Goal: Communication & Community: Answer question/provide support

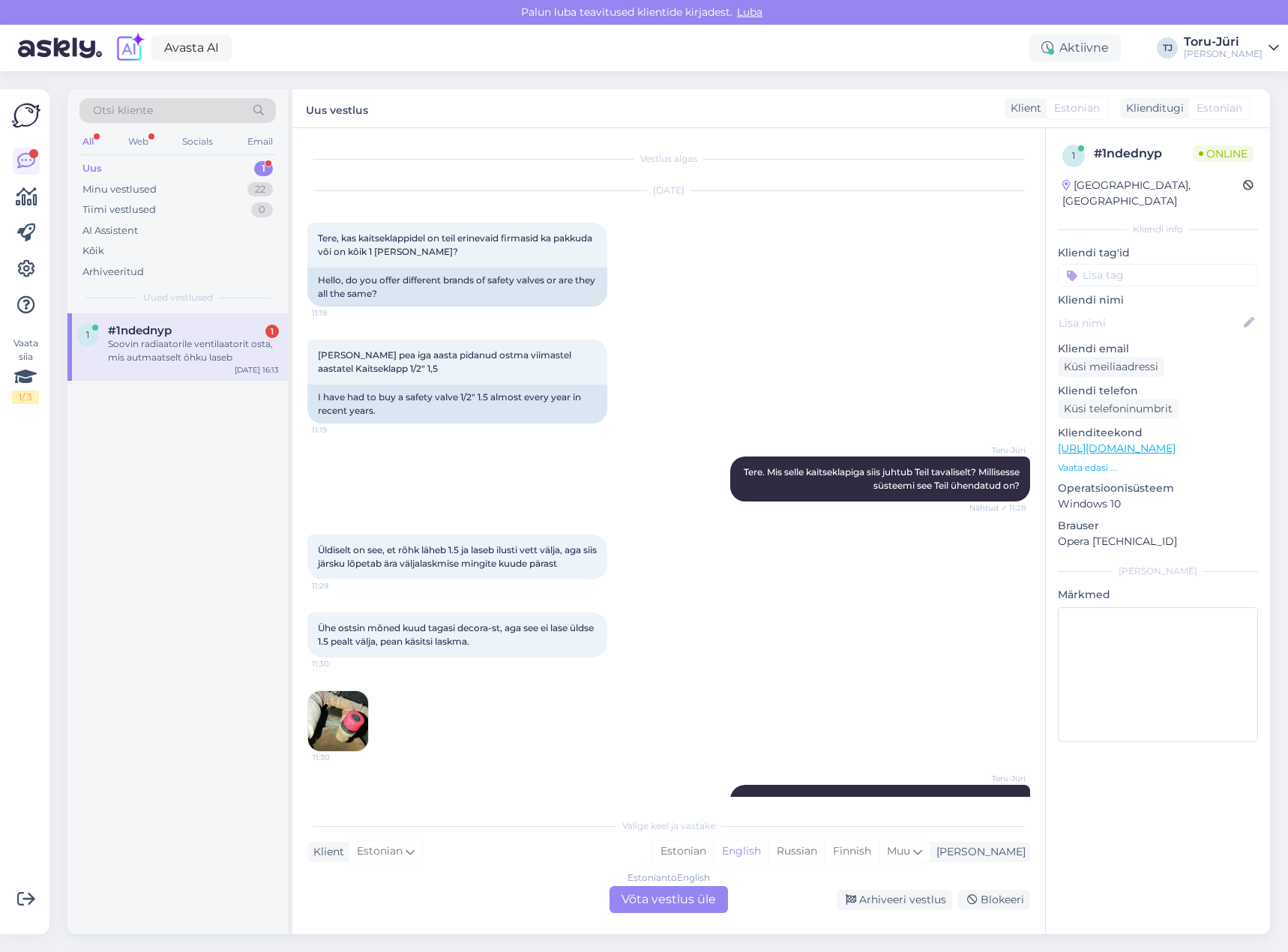
scroll to position [1674, 0]
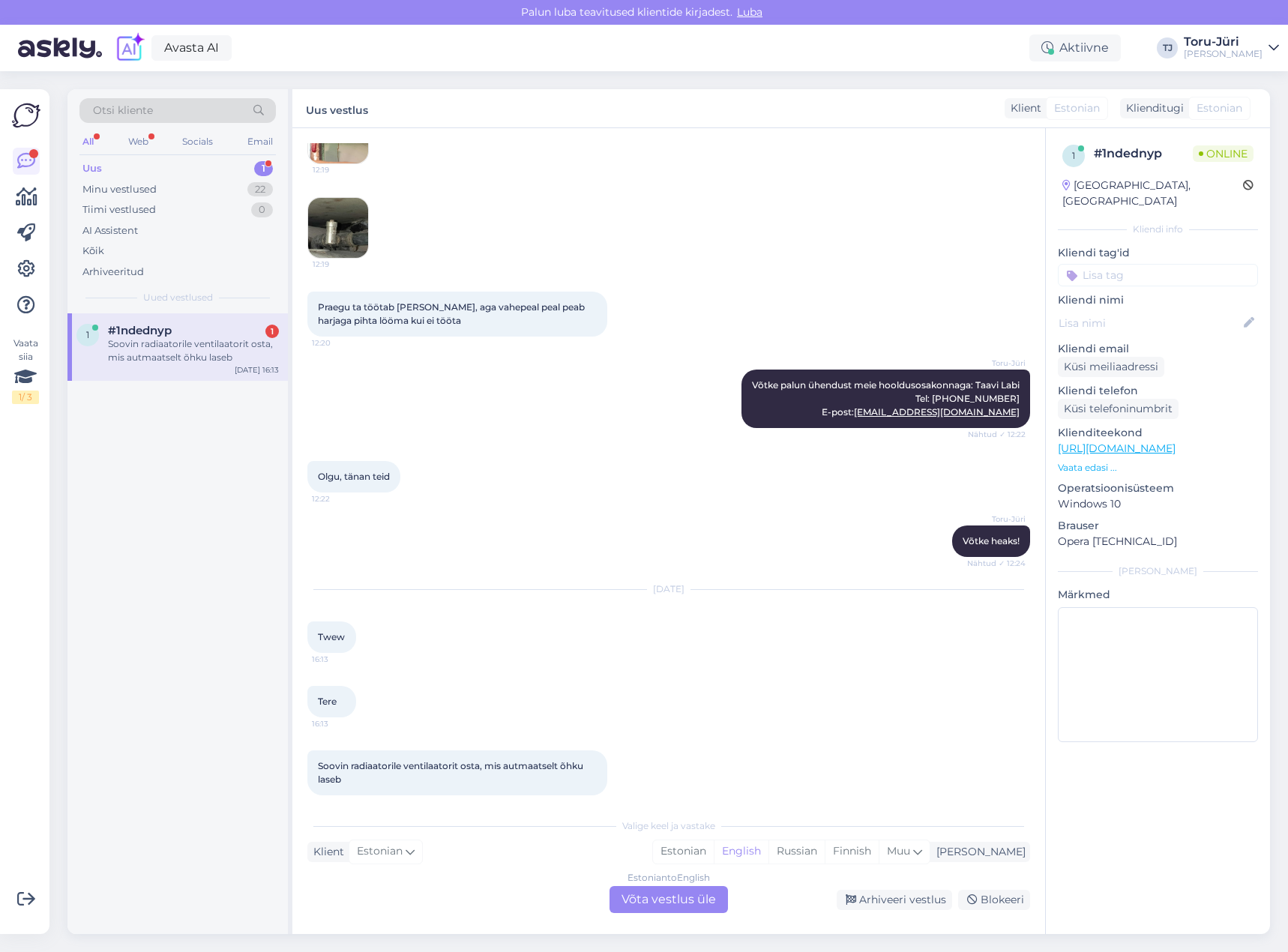
click at [200, 335] on div "#1ndednyp 1" at bounding box center [193, 330] width 171 height 14
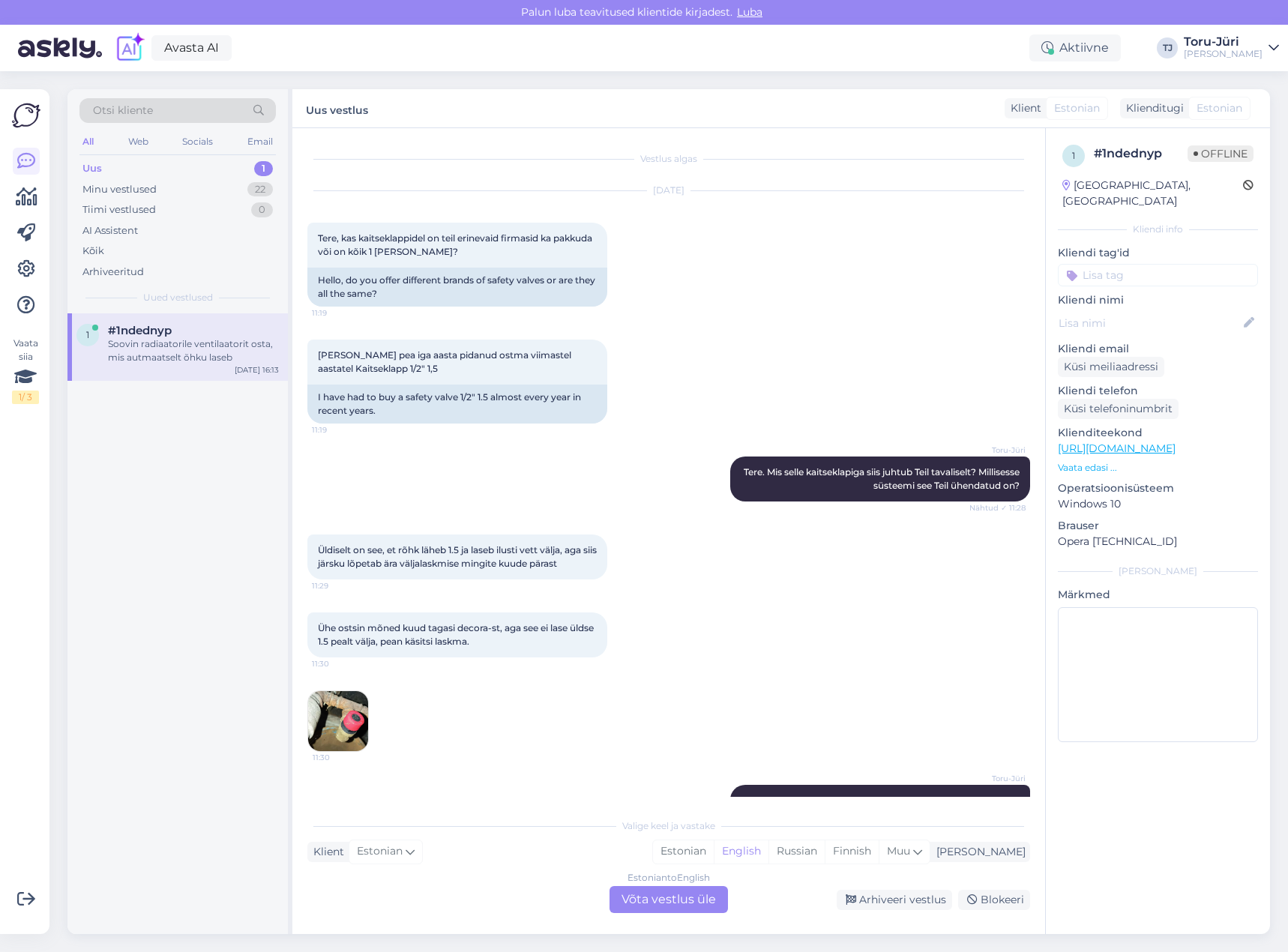
click at [141, 170] on div "Uus 1" at bounding box center [178, 168] width 197 height 21
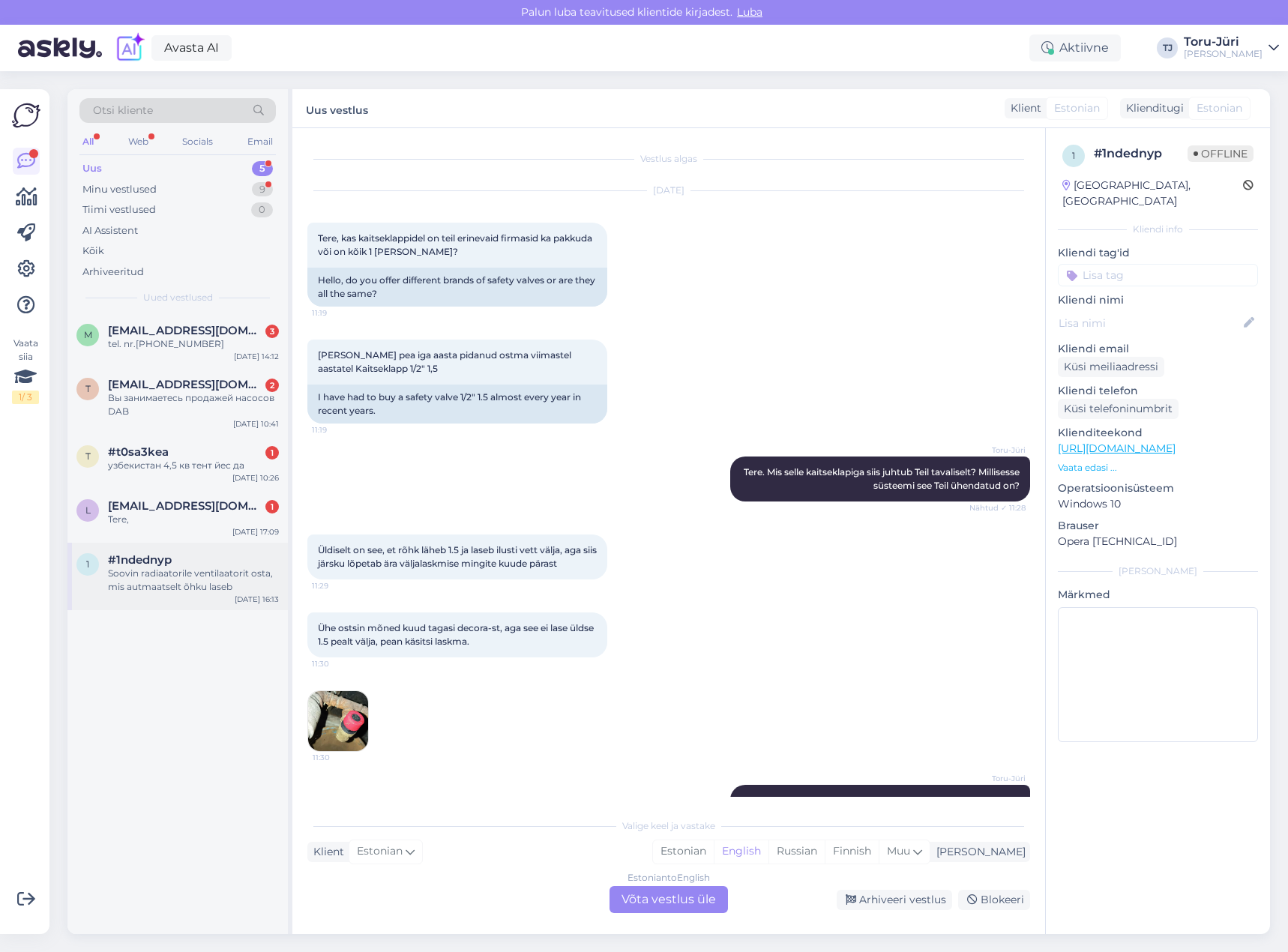
click at [209, 570] on div "Soovin radiaatorile ventilaatorit osta, mis autmaatselt õhku laseb" at bounding box center [193, 580] width 171 height 27
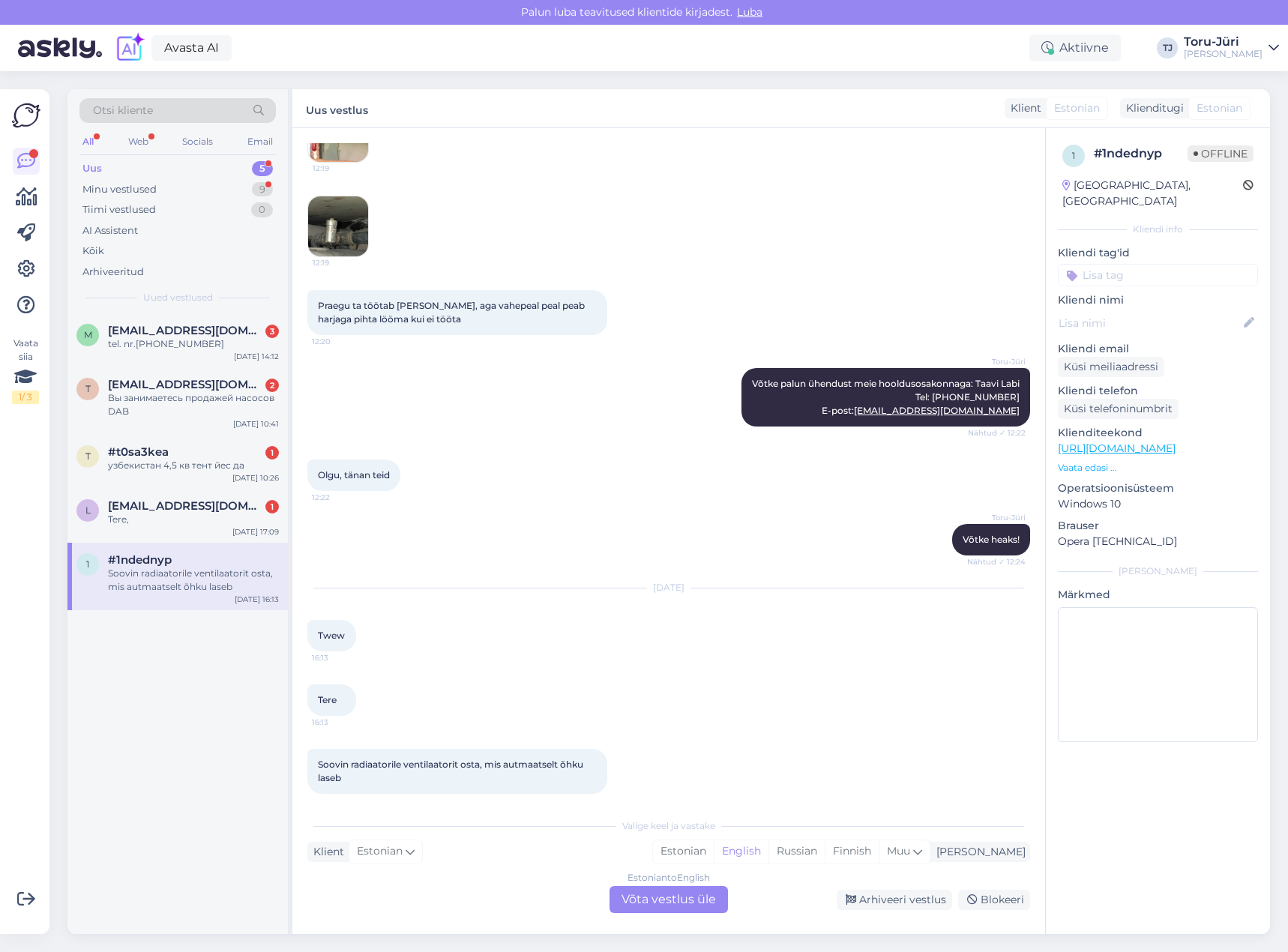
click at [681, 905] on div "Estonian to English Võta vestlus üle" at bounding box center [668, 899] width 119 height 27
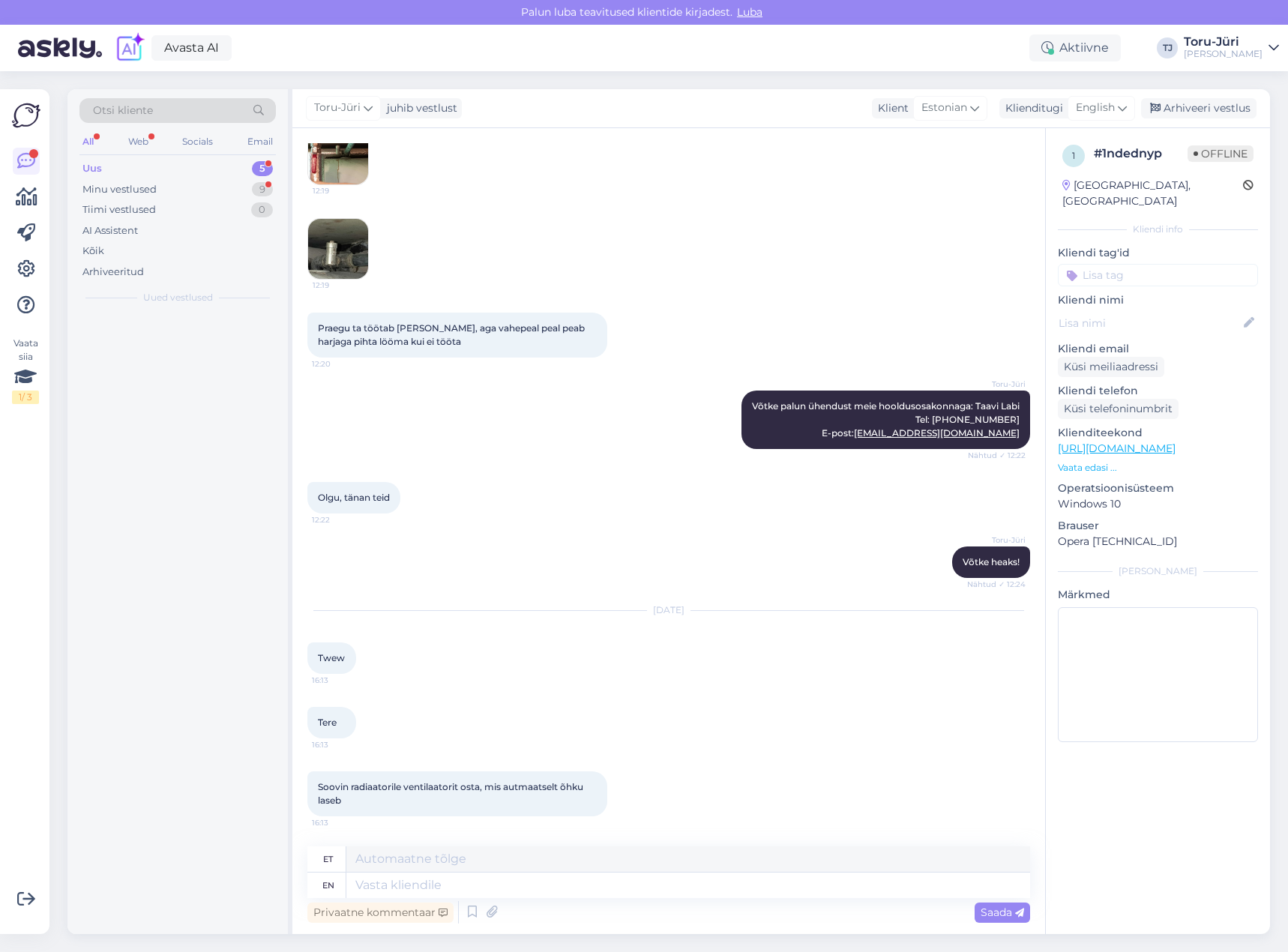
scroll to position [1639, 0]
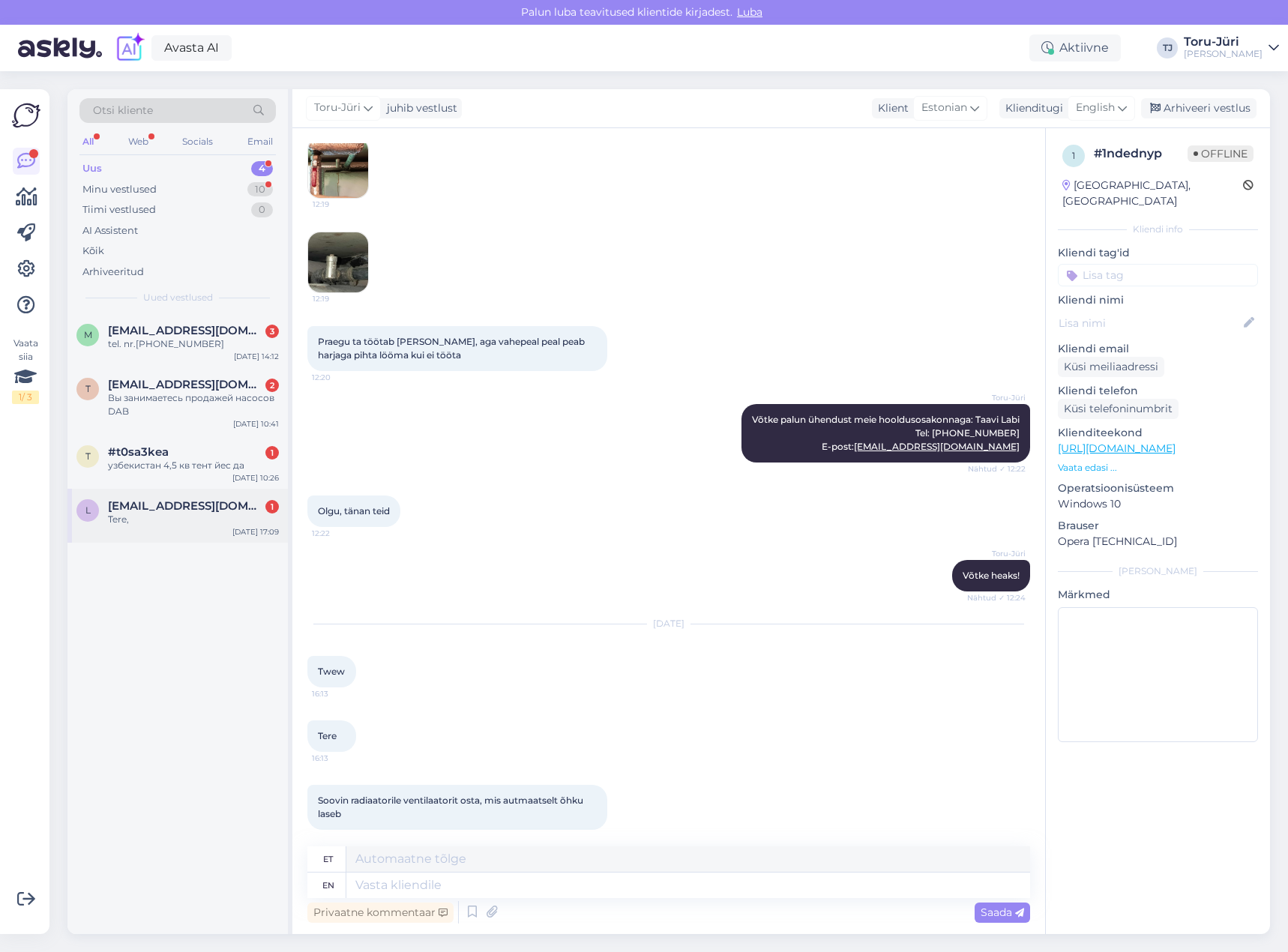
click at [197, 517] on div "Tere," at bounding box center [193, 519] width 171 height 14
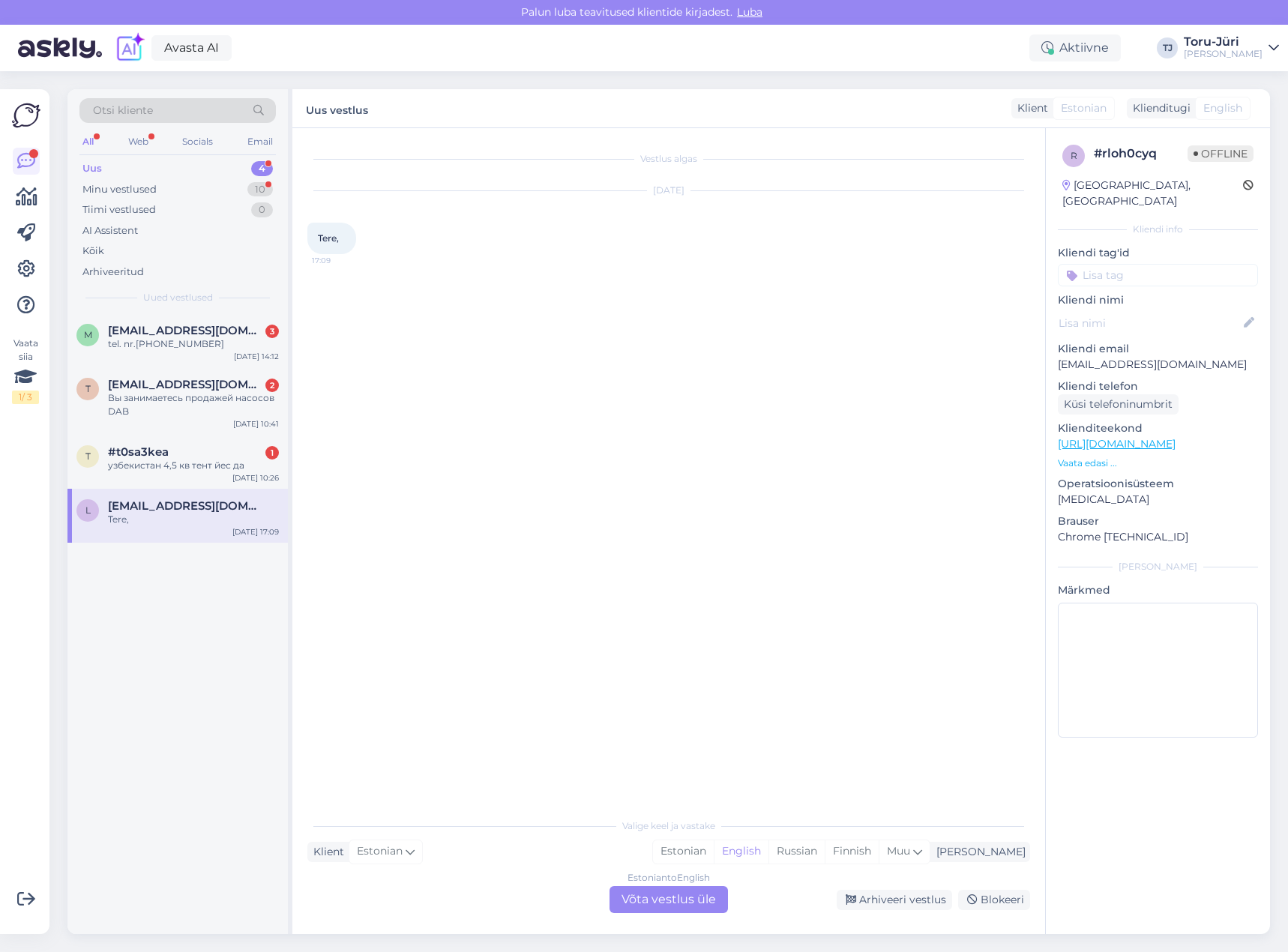
click at [678, 900] on div "Estonian to English Võta vestlus üle" at bounding box center [668, 899] width 119 height 27
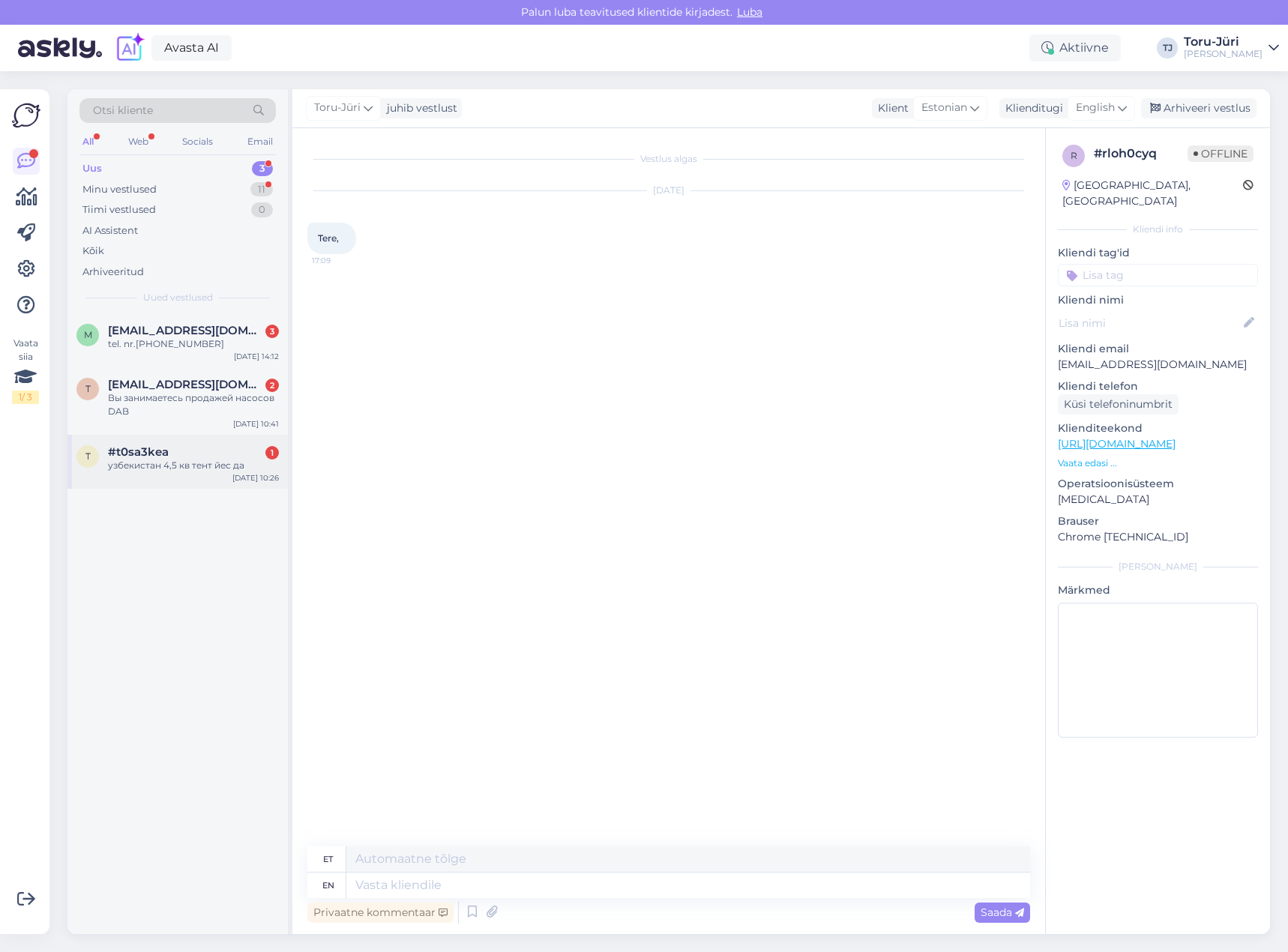
click at [207, 464] on div "узбекистан 4,5 кв тент йес да" at bounding box center [193, 465] width 171 height 14
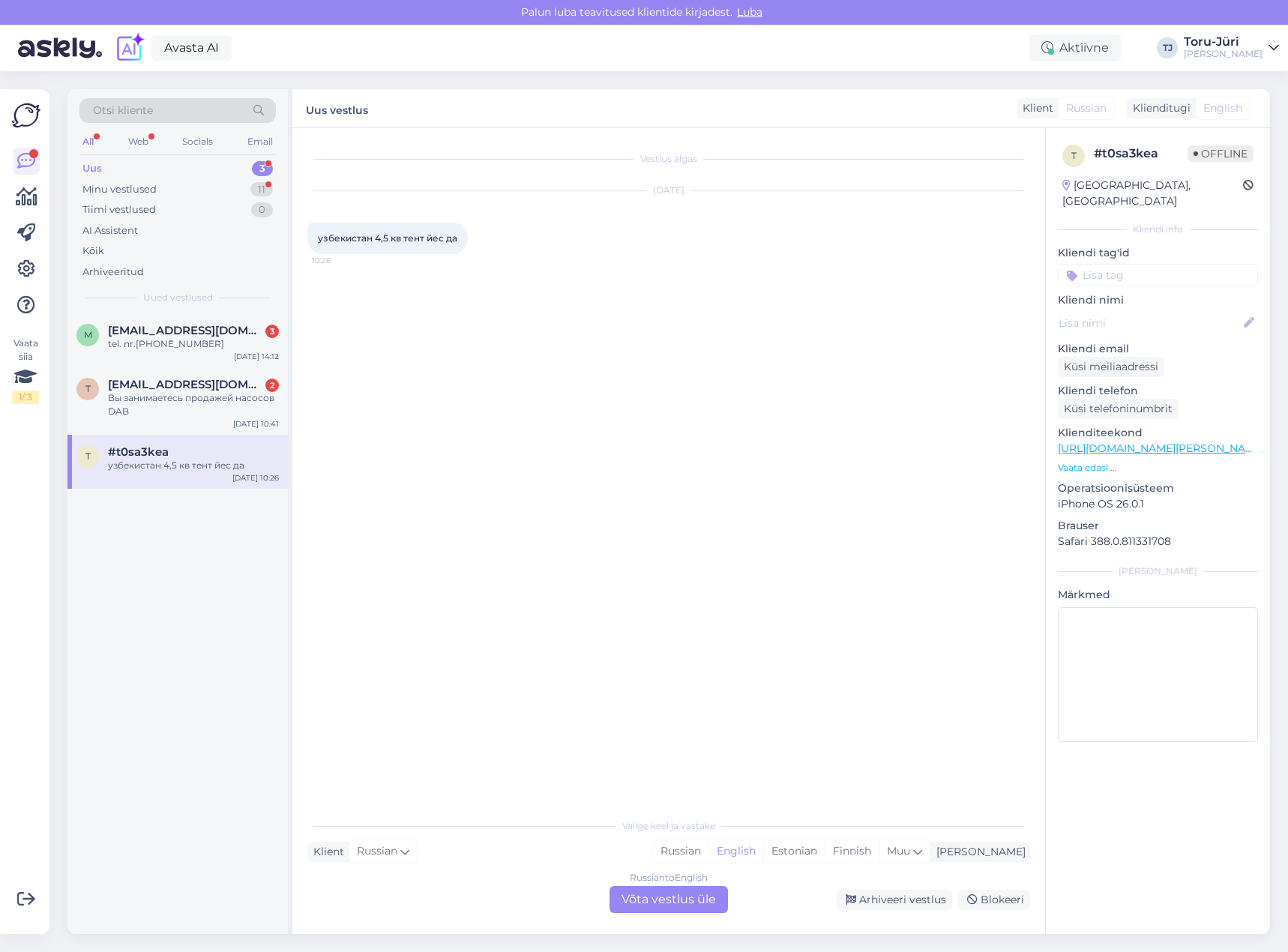
click at [676, 898] on div "Russian to English Võta vestlus üle" at bounding box center [668, 899] width 119 height 27
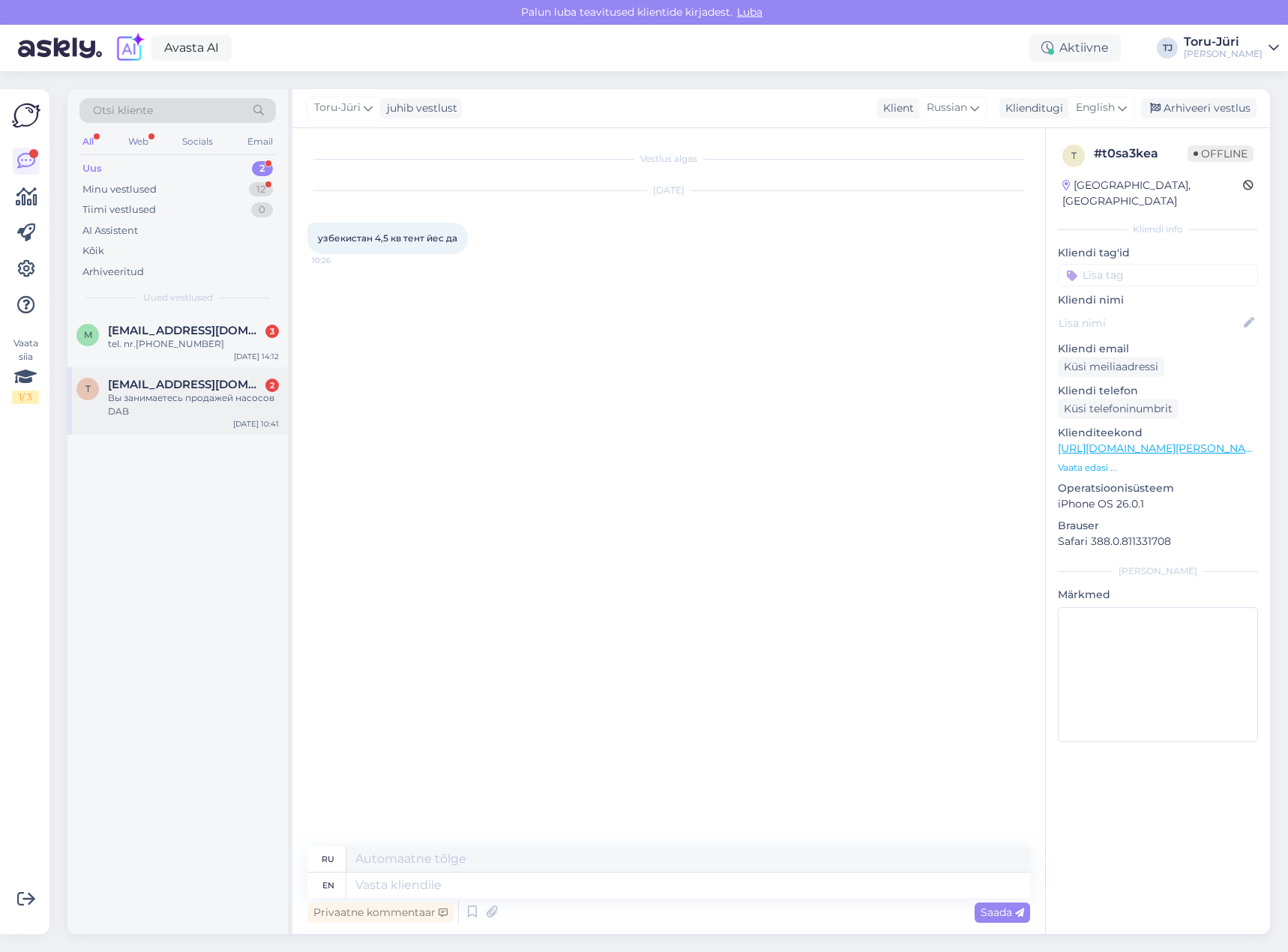
click at [198, 399] on div "Вы занимаетесь продажей насосов DAB" at bounding box center [193, 404] width 171 height 27
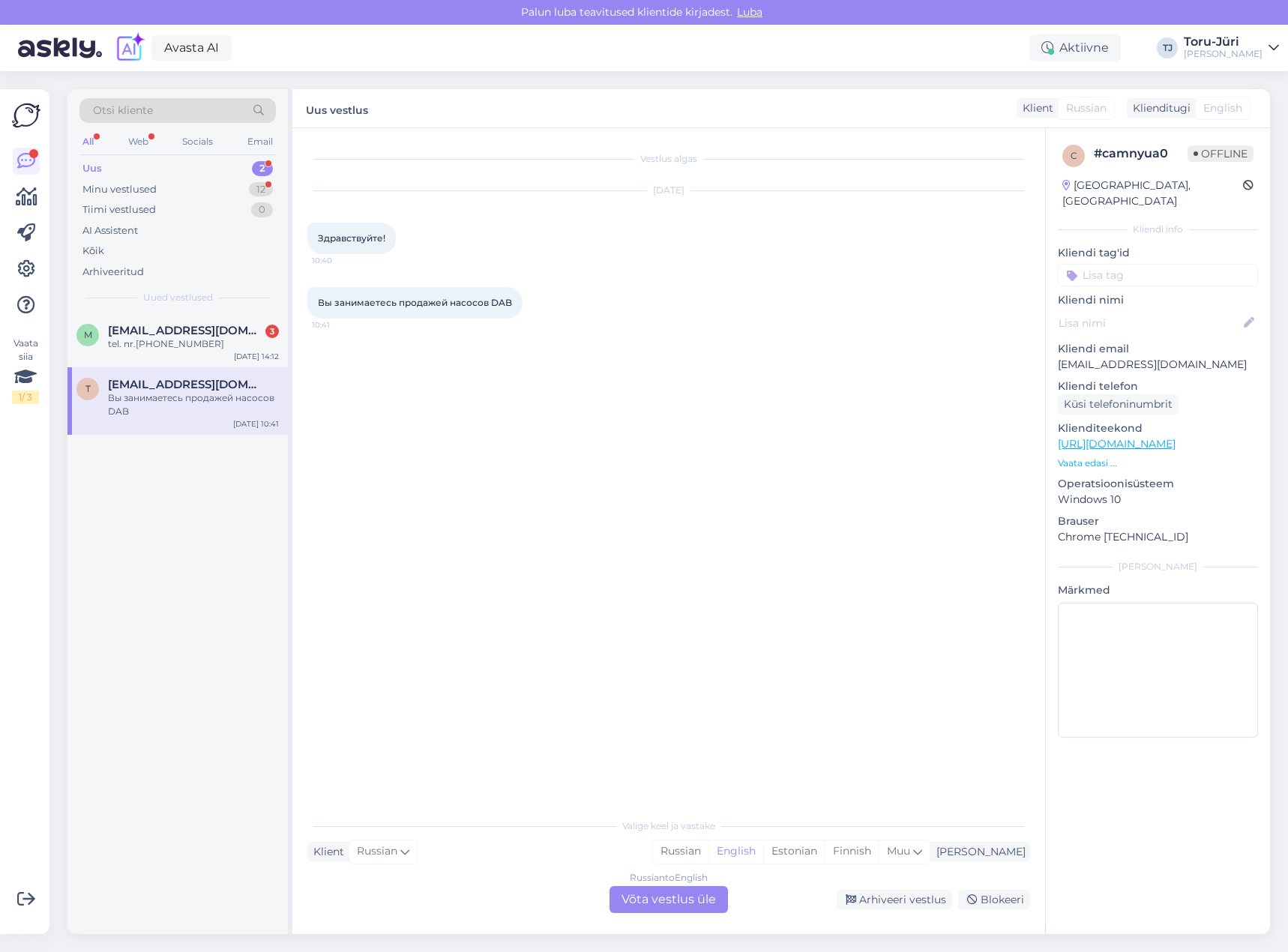
click at [692, 896] on div "Russian to English Võta vestlus üle" at bounding box center [668, 899] width 119 height 27
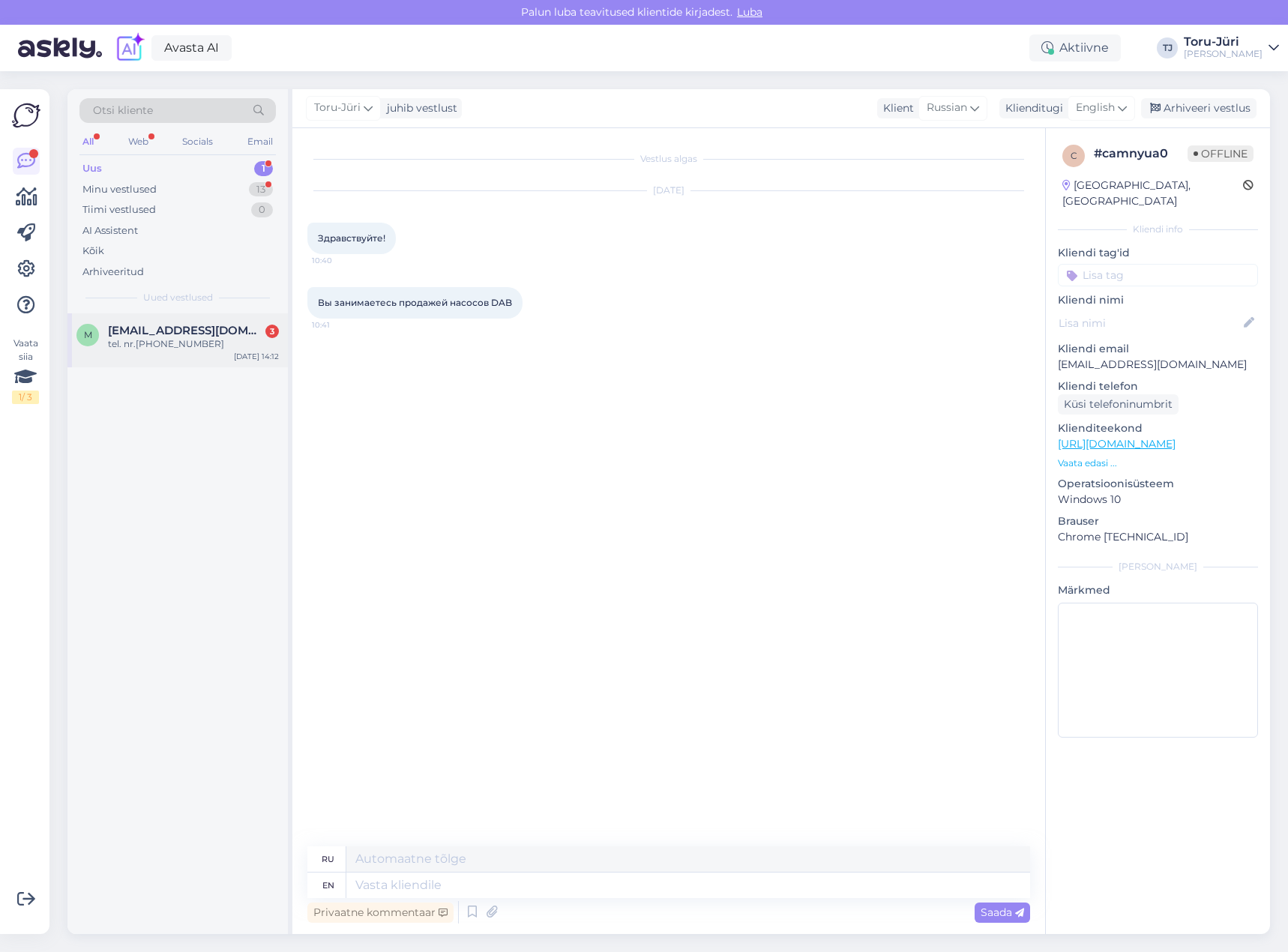
click at [182, 339] on div "tel. nr.[PHONE_NUMBER]" at bounding box center [193, 344] width 171 height 14
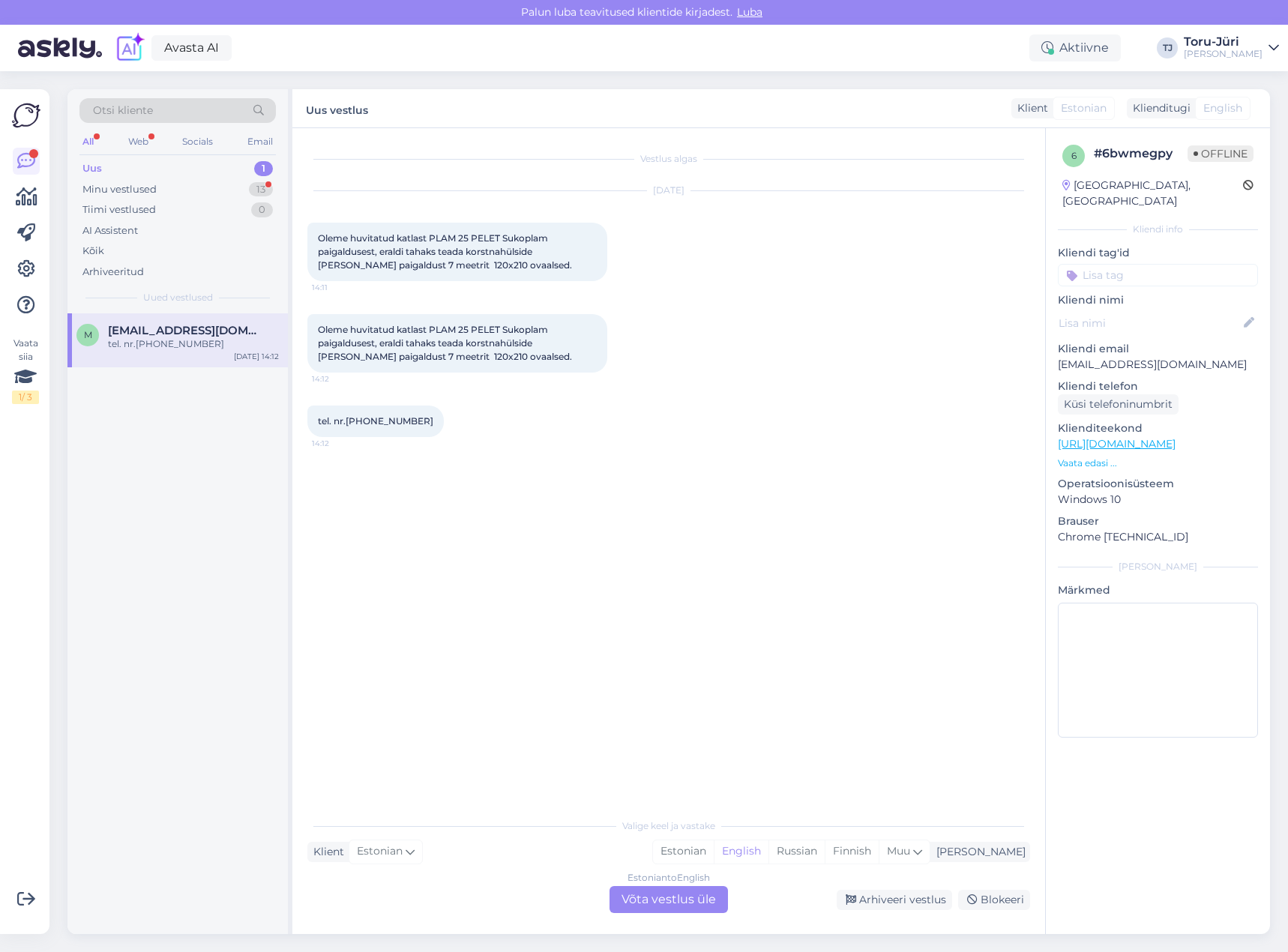
click at [650, 903] on div "Estonian to English Võta vestlus üle" at bounding box center [668, 899] width 119 height 27
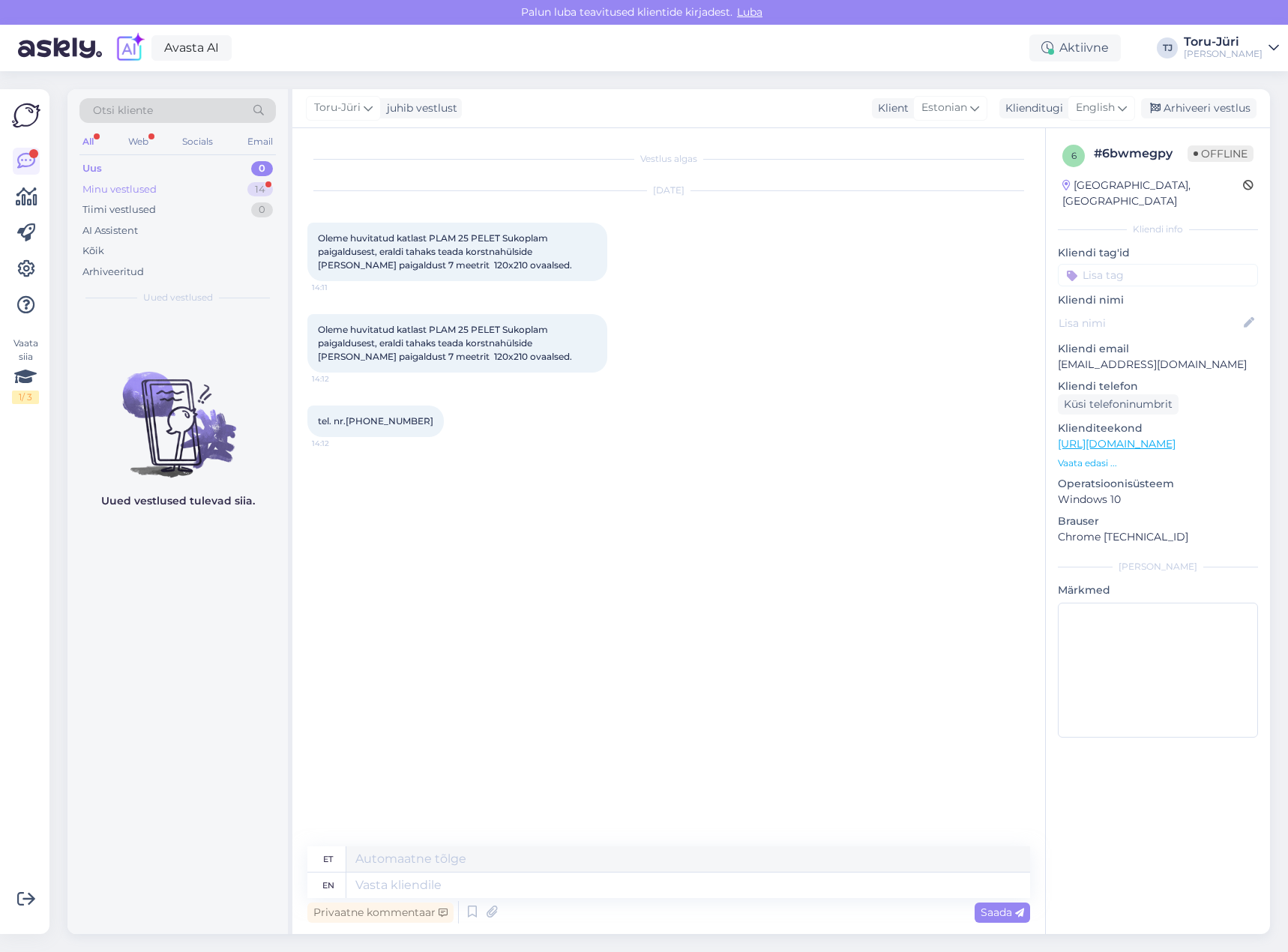
click at [139, 191] on div "Minu vestlused" at bounding box center [120, 189] width 74 height 15
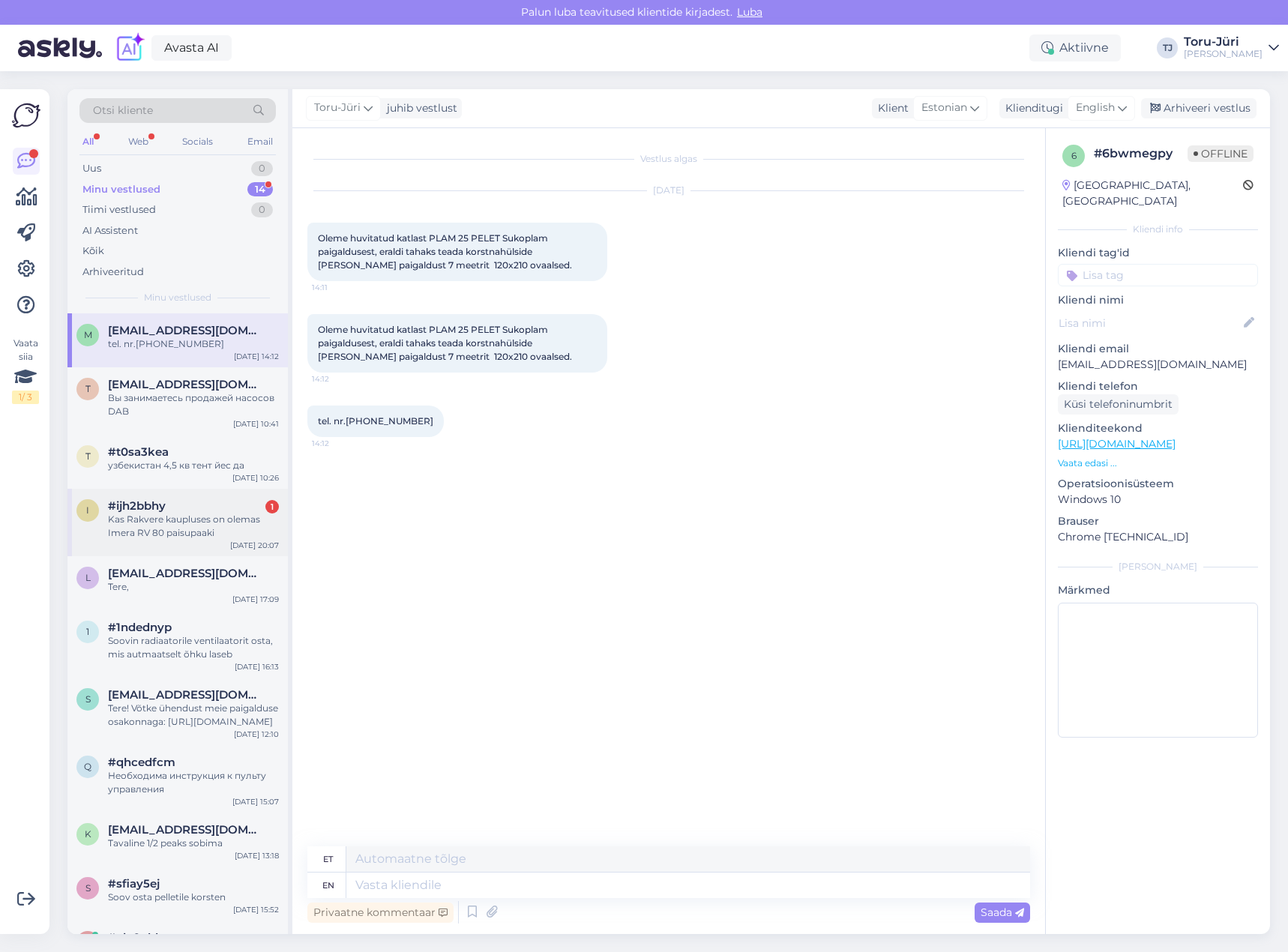
click at [228, 496] on div "i #ijh2bbhy 1 Kas Rakvere kaupluses on olemas Imera RV 80 paisupaaki [DATE] 20:…" at bounding box center [177, 522] width 220 height 67
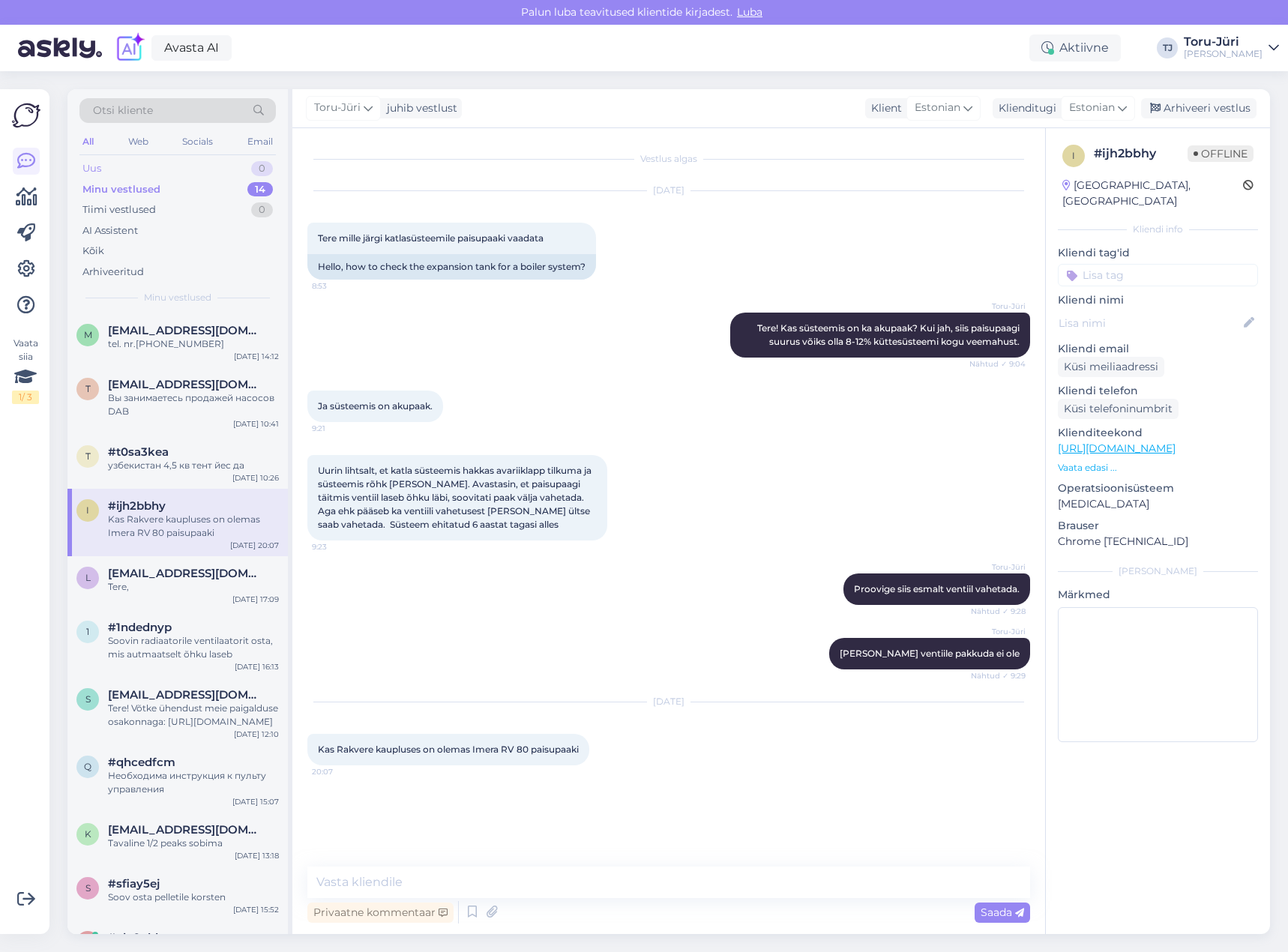
click at [149, 173] on div "Uus 0" at bounding box center [178, 168] width 197 height 21
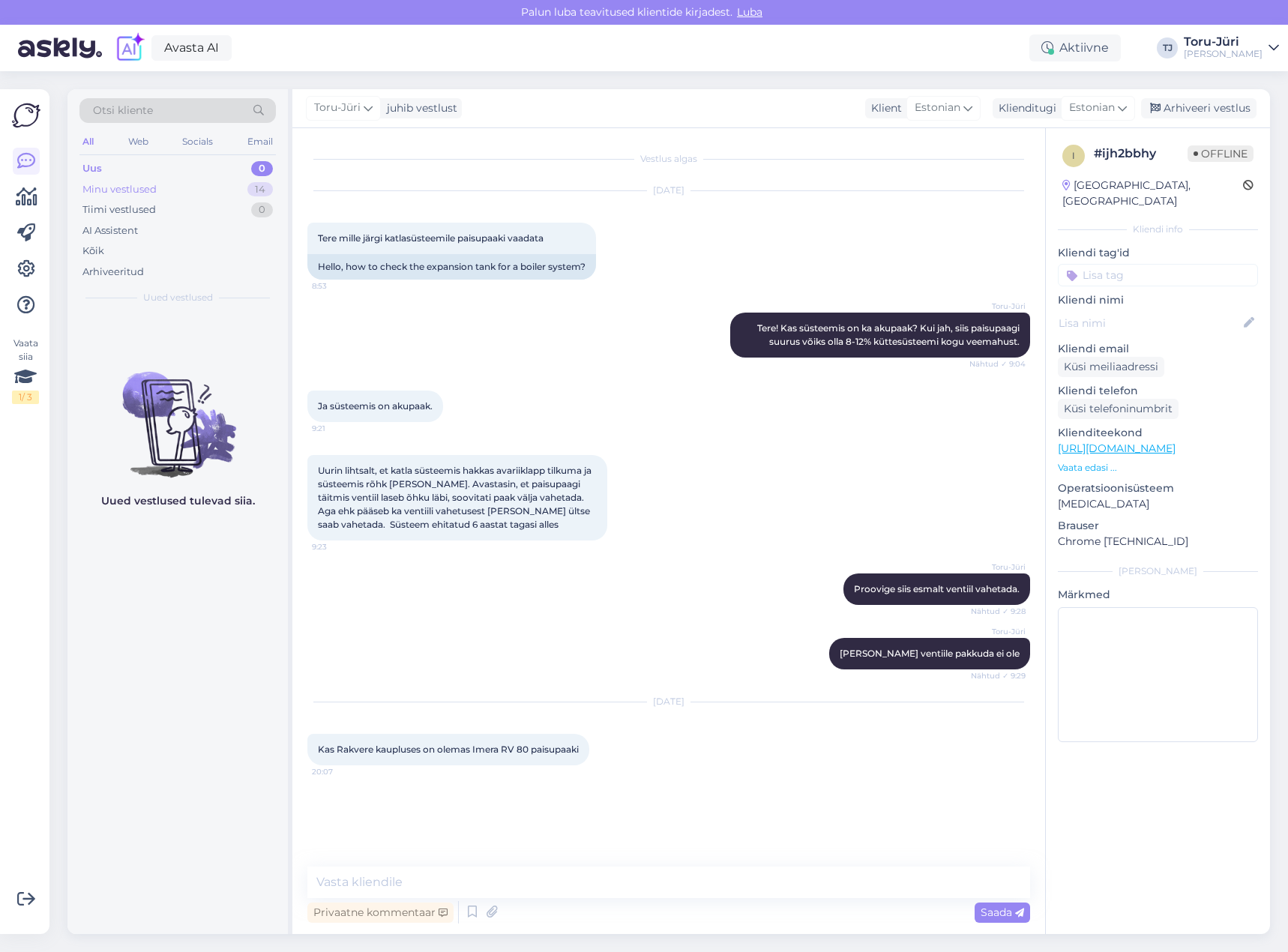
click at [180, 189] on div "Minu vestlused 14" at bounding box center [178, 189] width 197 height 21
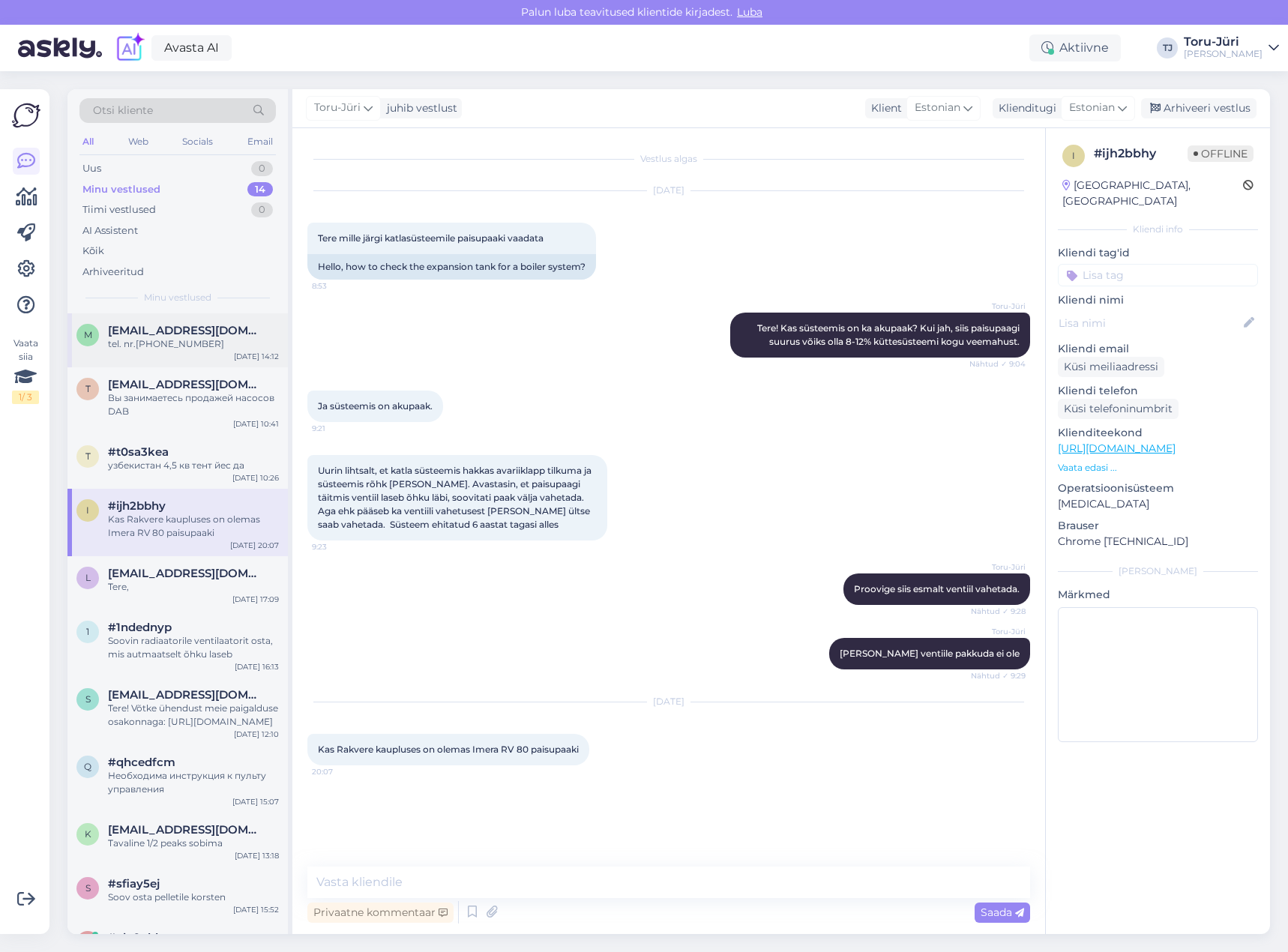
click at [188, 344] on div "tel. nr.[PHONE_NUMBER]" at bounding box center [193, 344] width 171 height 14
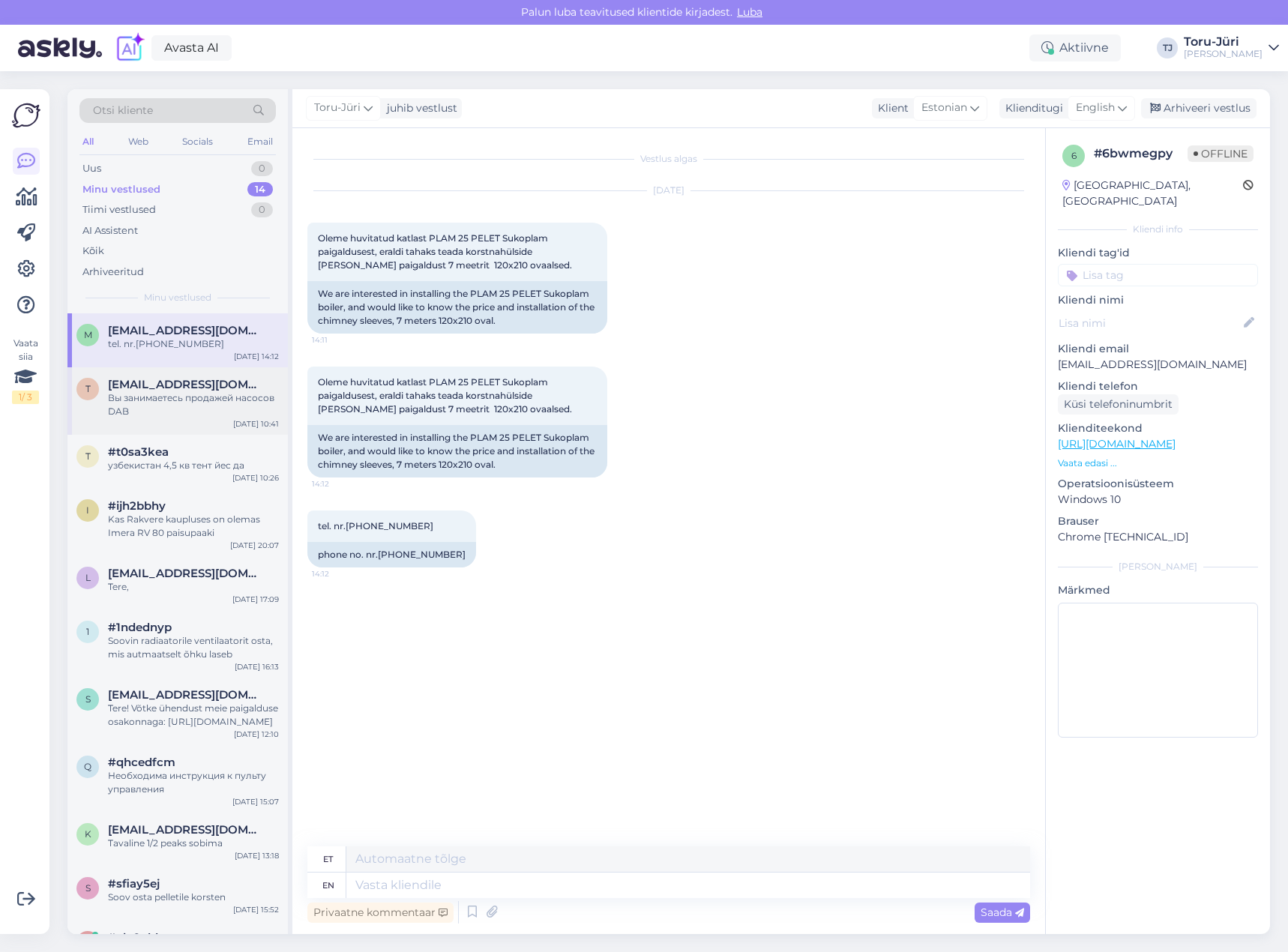
click at [181, 383] on span "[EMAIL_ADDRESS][DOMAIN_NAME]" at bounding box center [186, 384] width 156 height 14
